Goal: Transaction & Acquisition: Book appointment/travel/reservation

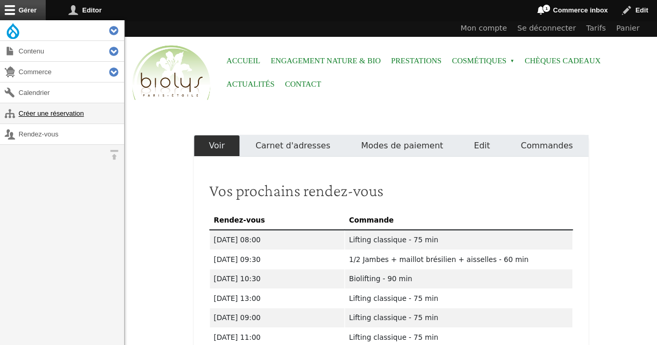
click at [38, 113] on link "Créer une réservation" at bounding box center [62, 113] width 124 height 20
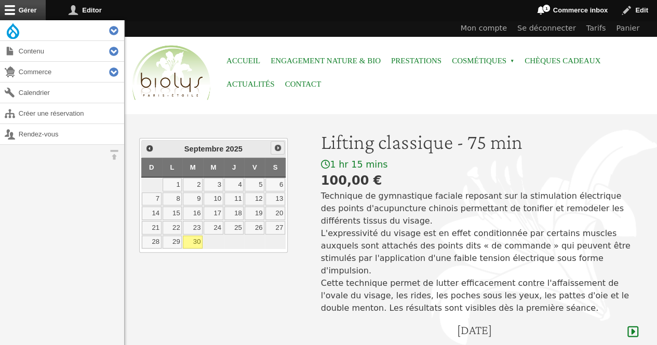
click at [277, 147] on span "Suivant" at bounding box center [278, 148] width 8 height 8
click at [258, 184] on link "3" at bounding box center [255, 185] width 20 height 14
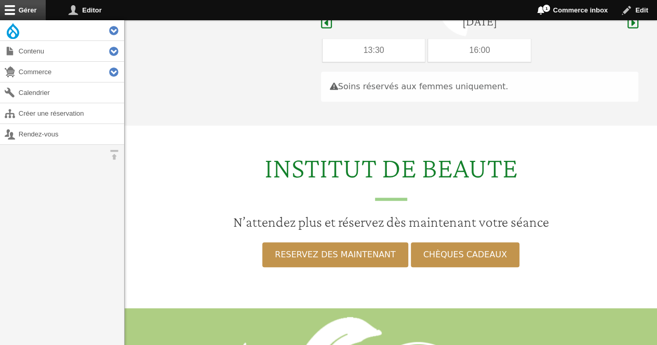
scroll to position [310, 0]
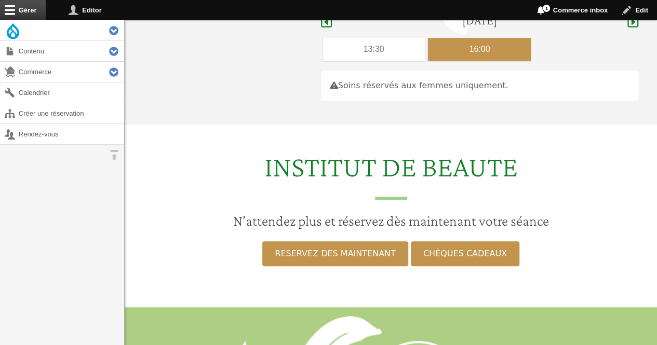
click at [465, 38] on div "16:00" at bounding box center [479, 49] width 103 height 23
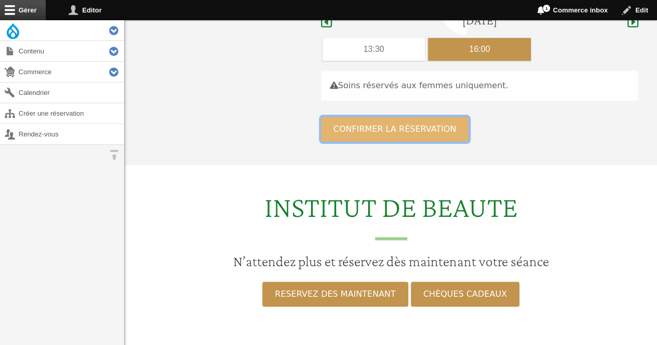
click at [404, 121] on button "Confirmer la réservation" at bounding box center [395, 129] width 148 height 25
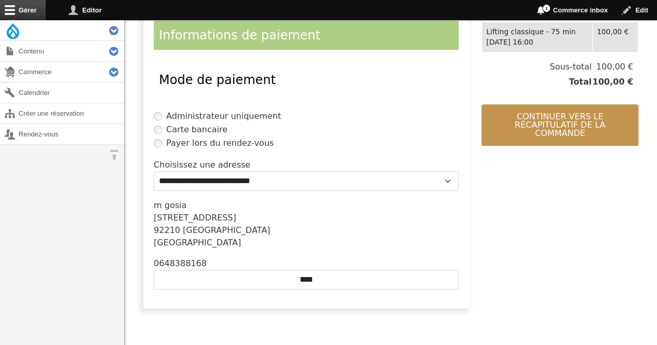
scroll to position [246, 0]
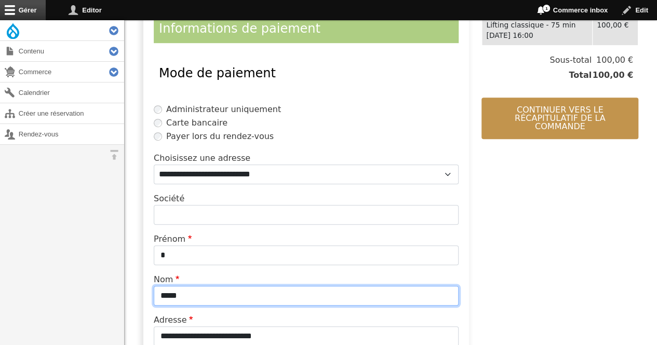
click at [248, 295] on input "*****" at bounding box center [306, 296] width 305 height 20
type input "*"
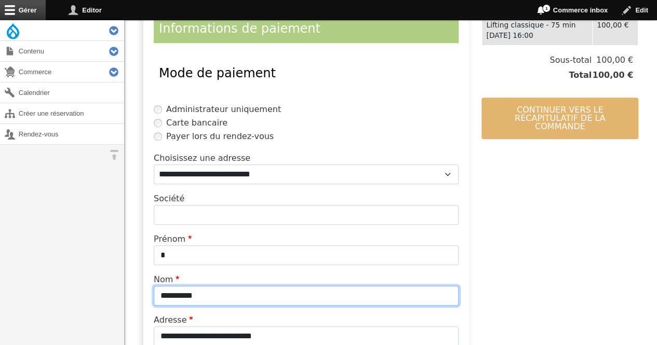
type input "**********"
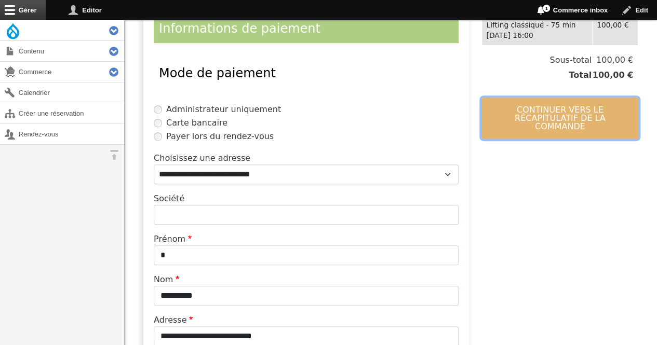
click at [591, 107] on button "Continuer vers le récapitulatif de la commande" at bounding box center [560, 119] width 157 height 42
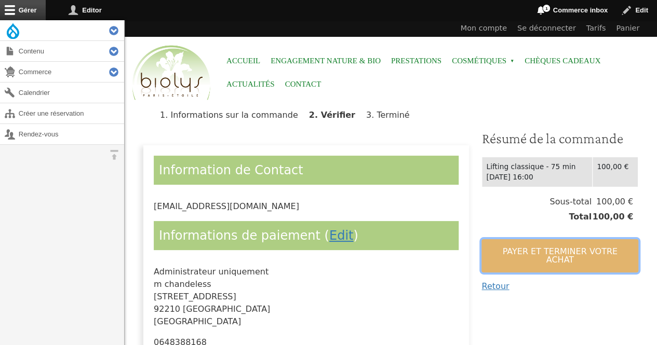
click at [509, 250] on button "Payer et terminer votre achat" at bounding box center [560, 255] width 157 height 33
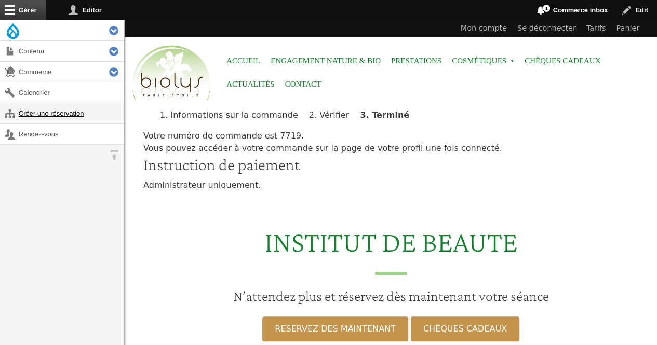
click at [75, 116] on link "Créer une réservation" at bounding box center [62, 113] width 124 height 20
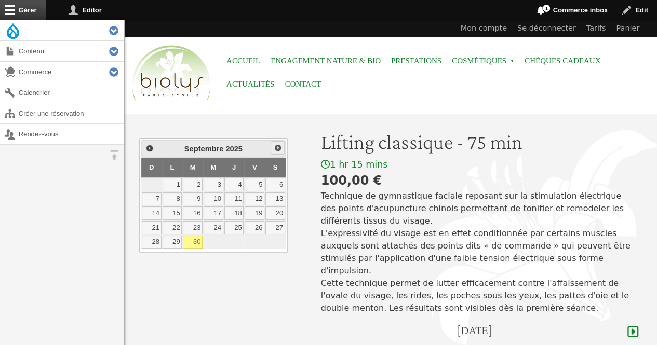
click at [275, 150] on span "Suivant" at bounding box center [278, 148] width 8 height 8
click at [197, 198] on link "7" at bounding box center [193, 200] width 20 height 14
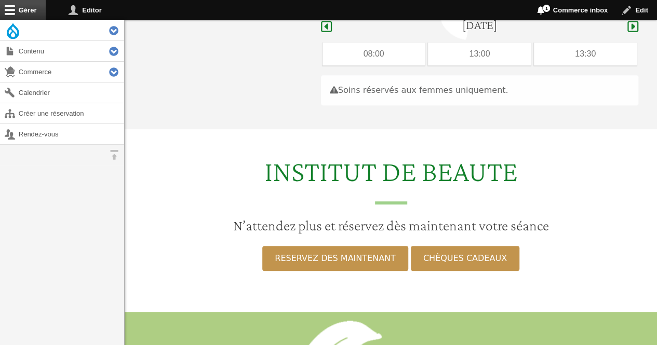
scroll to position [310, 0]
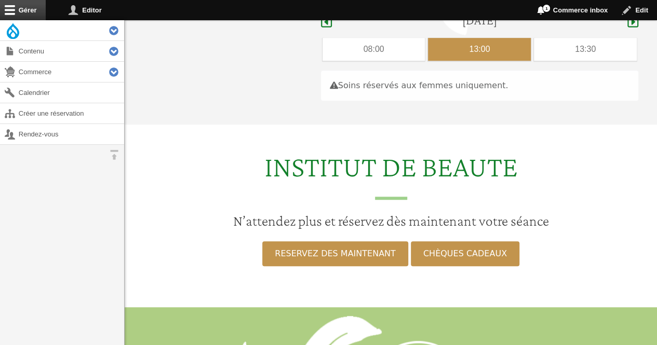
click at [464, 38] on div "13:00" at bounding box center [479, 49] width 103 height 23
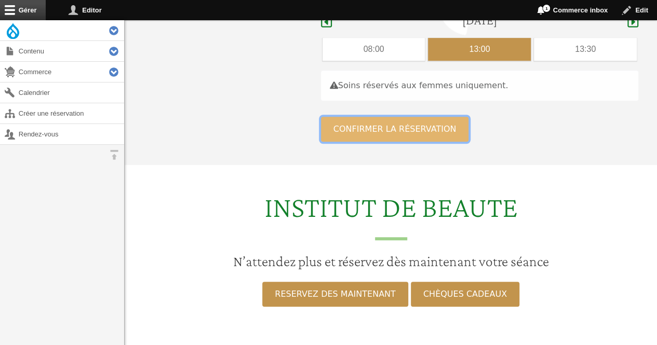
click at [406, 117] on button "Confirmer la réservation" at bounding box center [395, 129] width 148 height 25
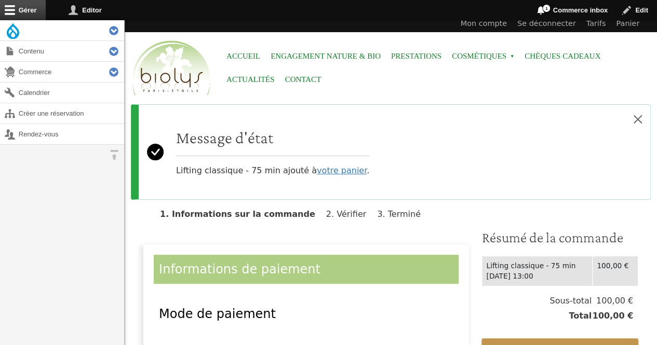
scroll to position [83, 0]
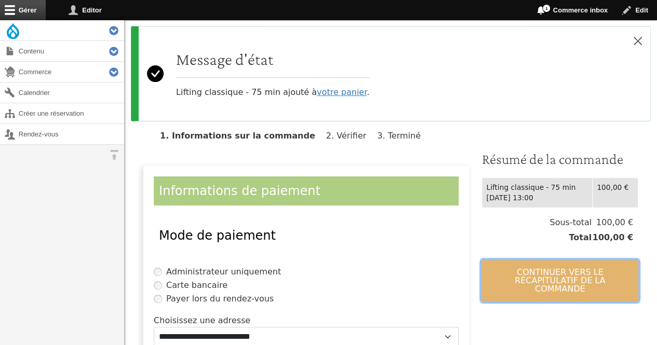
click at [516, 271] on button "Continuer vers le récapitulatif de la commande" at bounding box center [560, 281] width 157 height 42
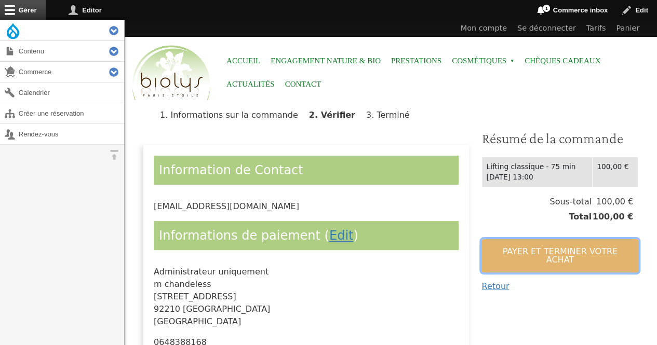
click at [500, 246] on button "Payer et terminer votre achat" at bounding box center [560, 255] width 157 height 33
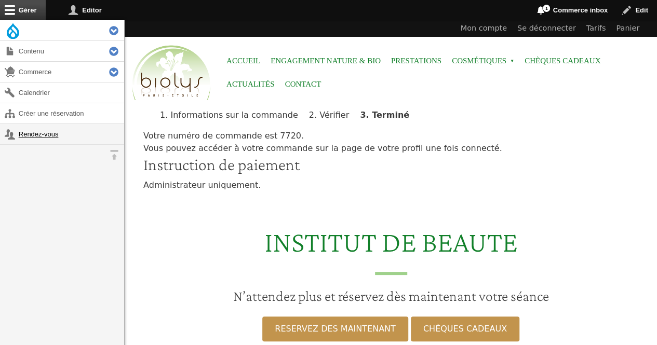
click at [61, 135] on link "Rendez-vous" at bounding box center [62, 134] width 124 height 20
